Goal: Task Accomplishment & Management: Use online tool/utility

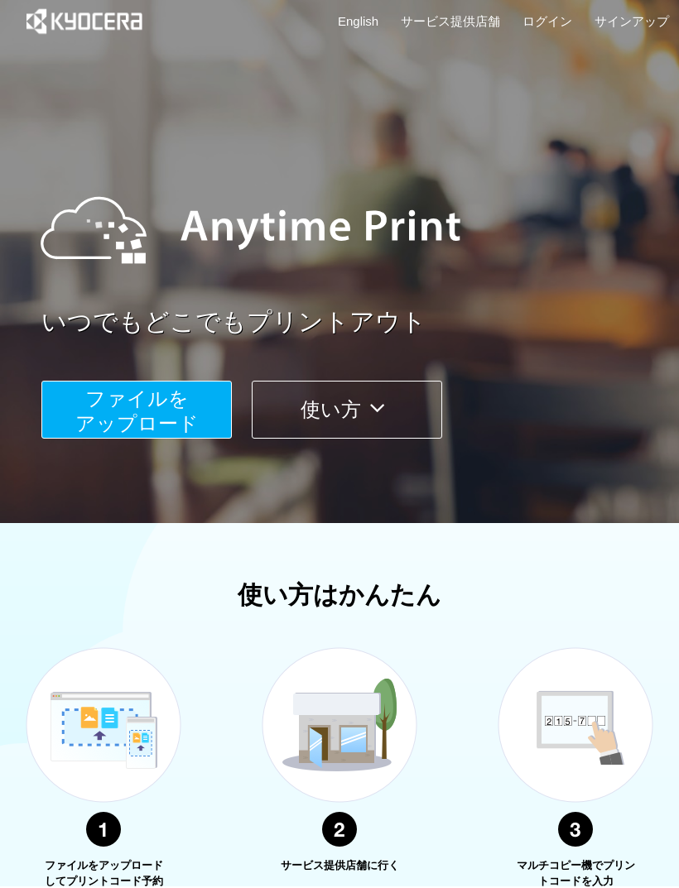
scroll to position [43, 0]
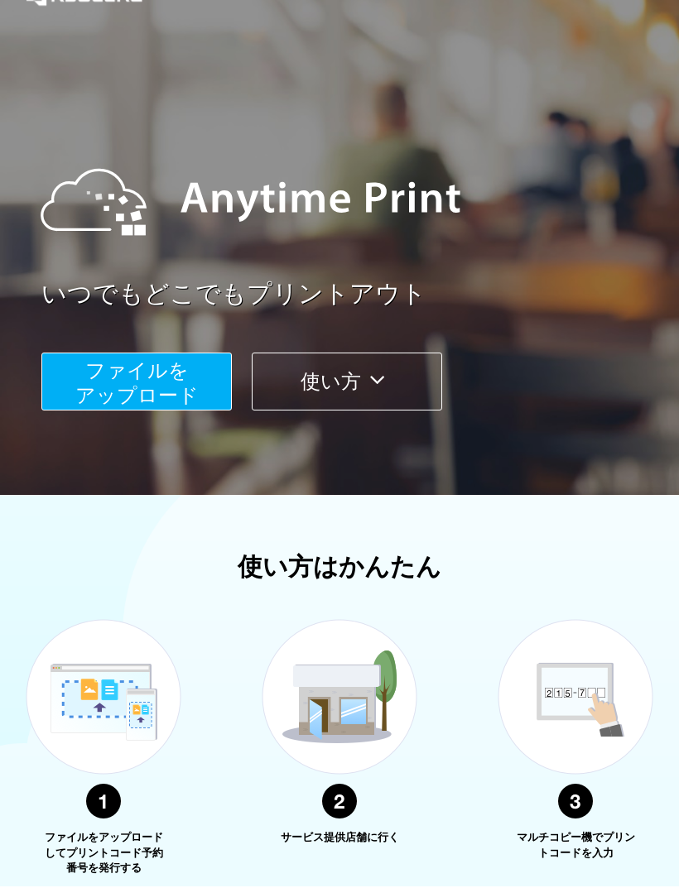
click at [176, 384] on span "ファイルを ​​アップロード" at bounding box center [136, 382] width 123 height 47
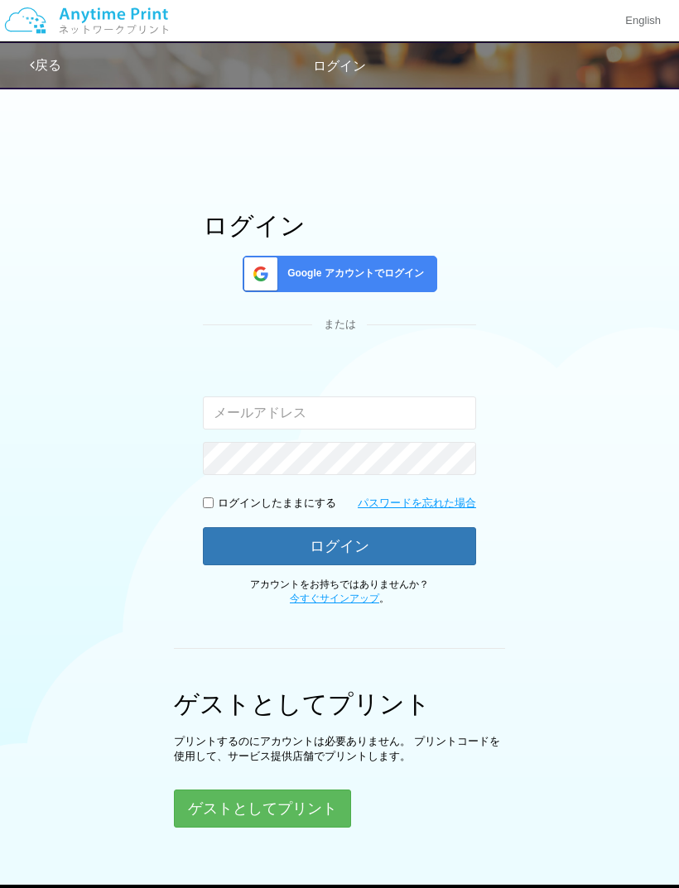
click at [46, 70] on link "戻る" at bounding box center [45, 65] width 31 height 14
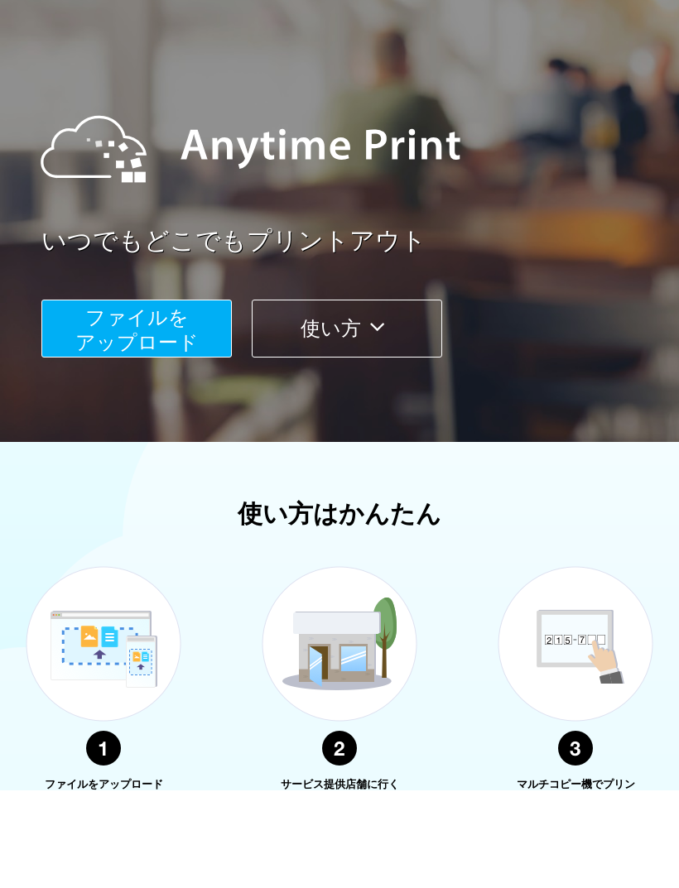
scroll to position [96, 0]
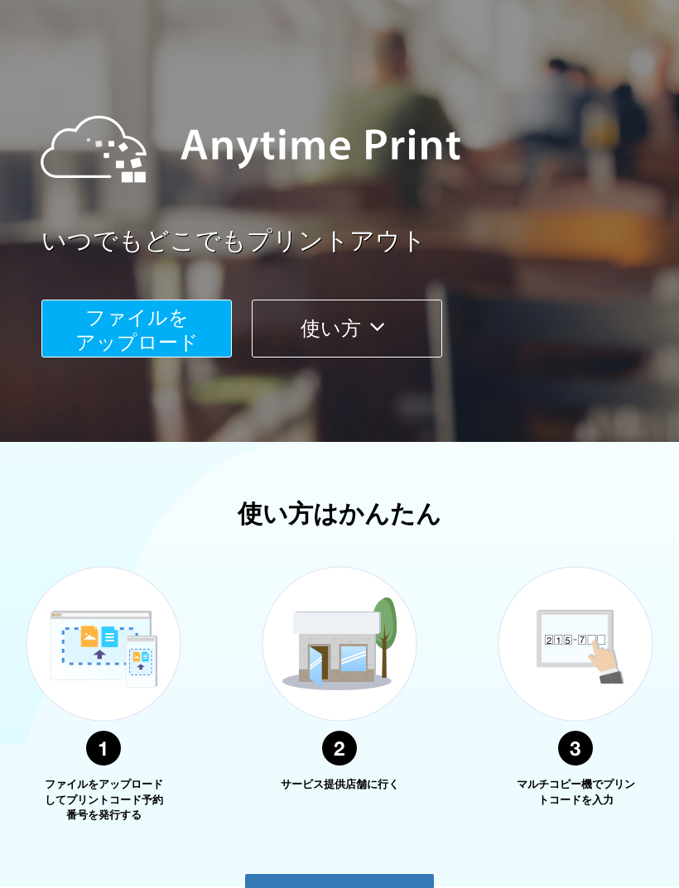
click at [190, 333] on span "ファイルを ​​アップロード" at bounding box center [136, 329] width 123 height 47
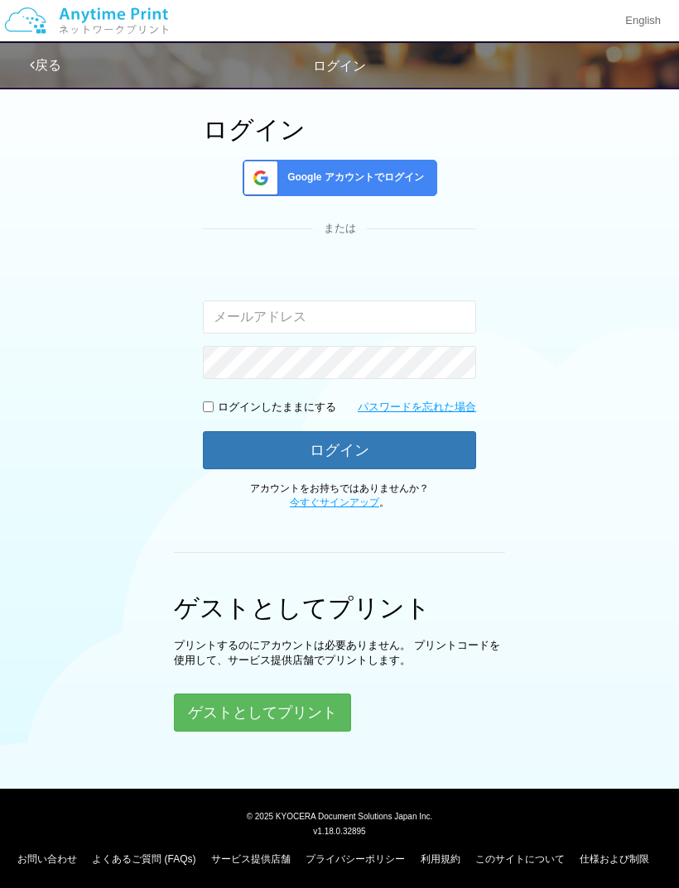
click at [295, 701] on button "ゲストとしてプリント" at bounding box center [262, 713] width 177 height 38
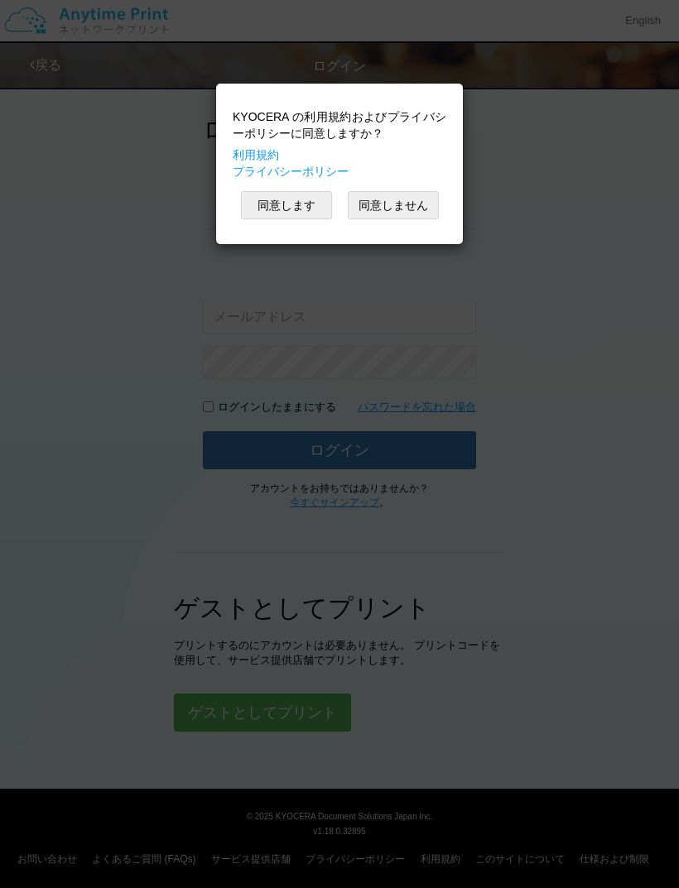
click at [296, 203] on button "同意します" at bounding box center [286, 205] width 91 height 28
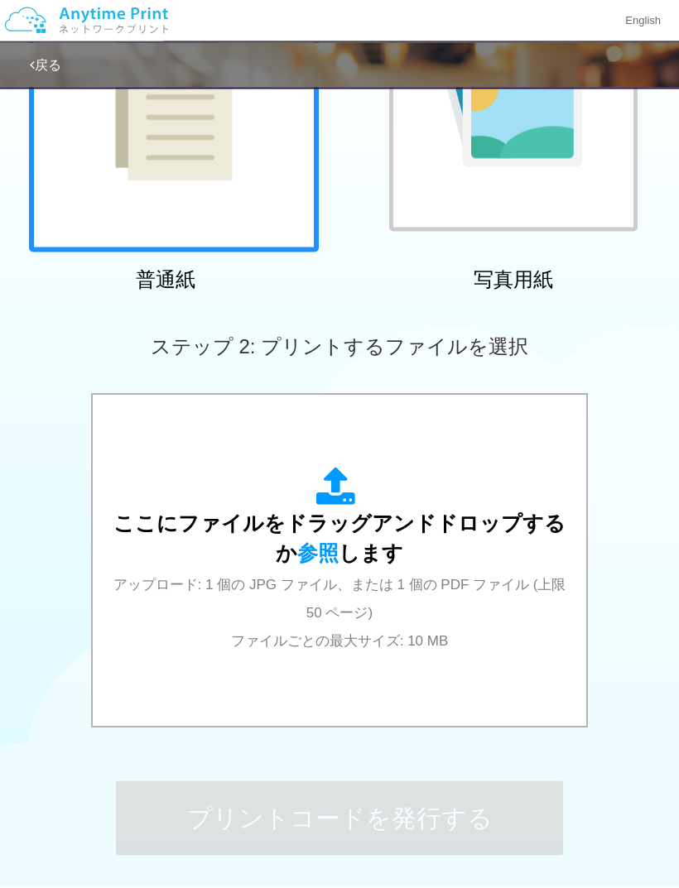
scroll to position [317, 0]
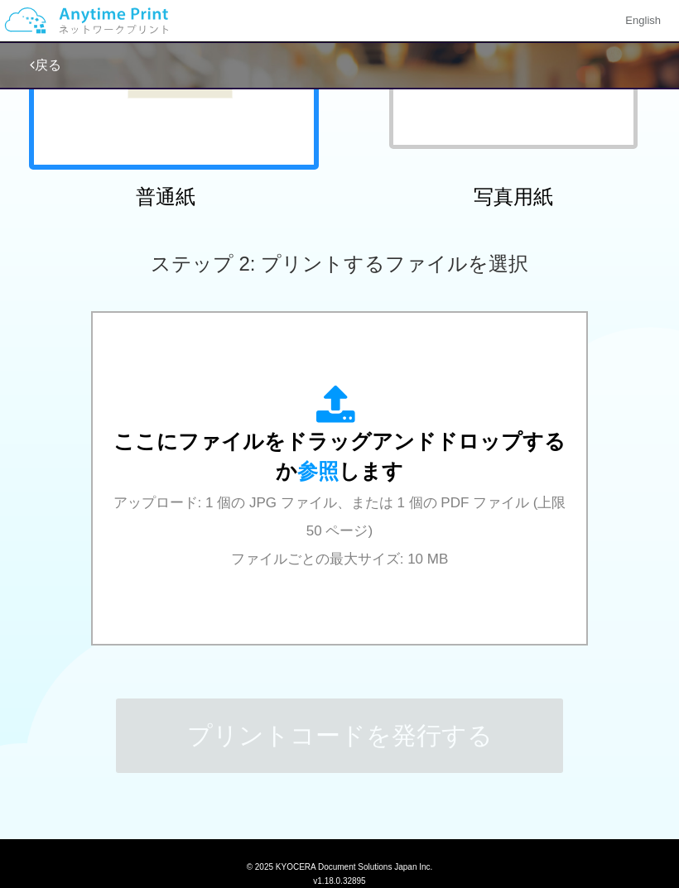
click at [527, 520] on div "ここにファイルをドラッグアンドドロップするか 参照 します アップロード: 1 個の JPG ファイル、または 1 個の PDF ファイル (上限 50 ペー…" at bounding box center [339, 478] width 460 height 187
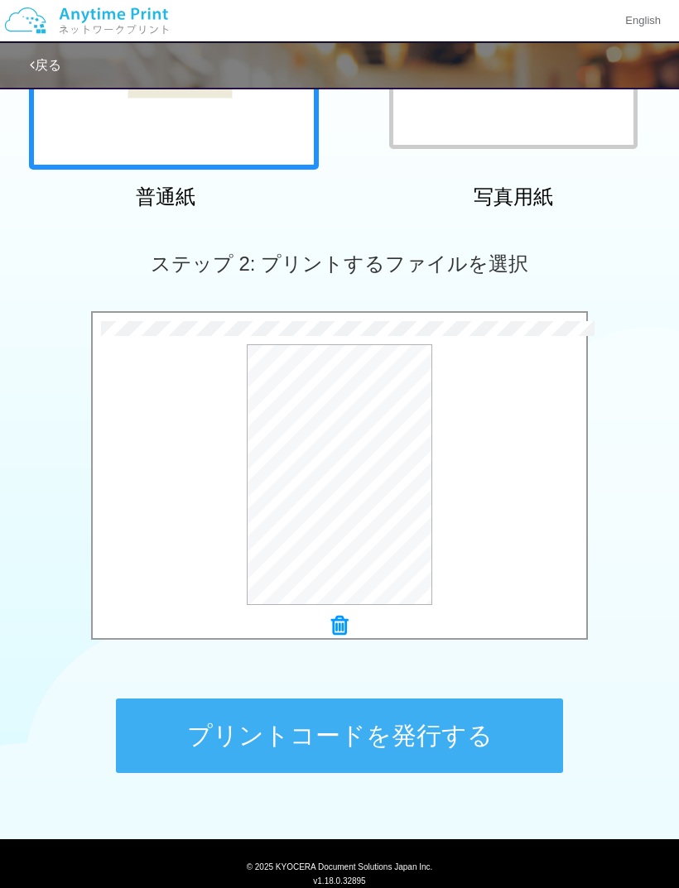
click at [493, 730] on button "プリントコードを発行する" at bounding box center [339, 736] width 447 height 75
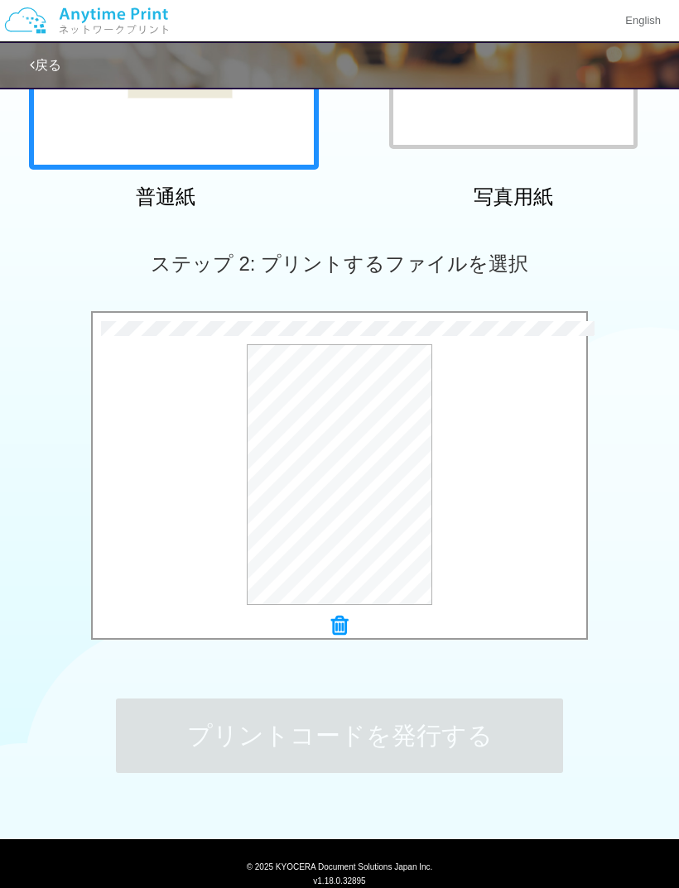
scroll to position [0, 0]
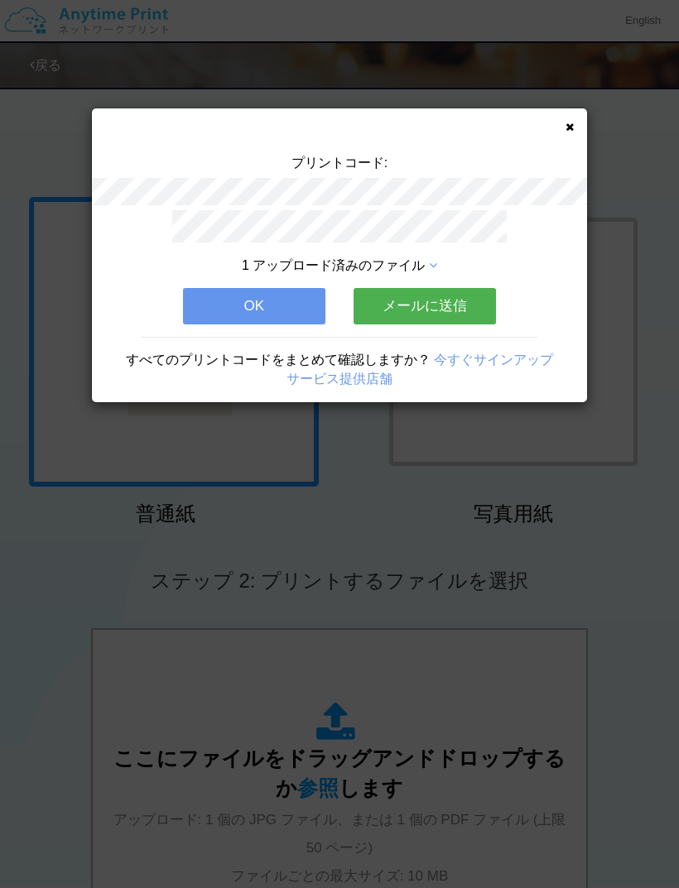
click at [278, 307] on button "OK" at bounding box center [254, 306] width 142 height 36
